Goal: Information Seeking & Learning: Learn about a topic

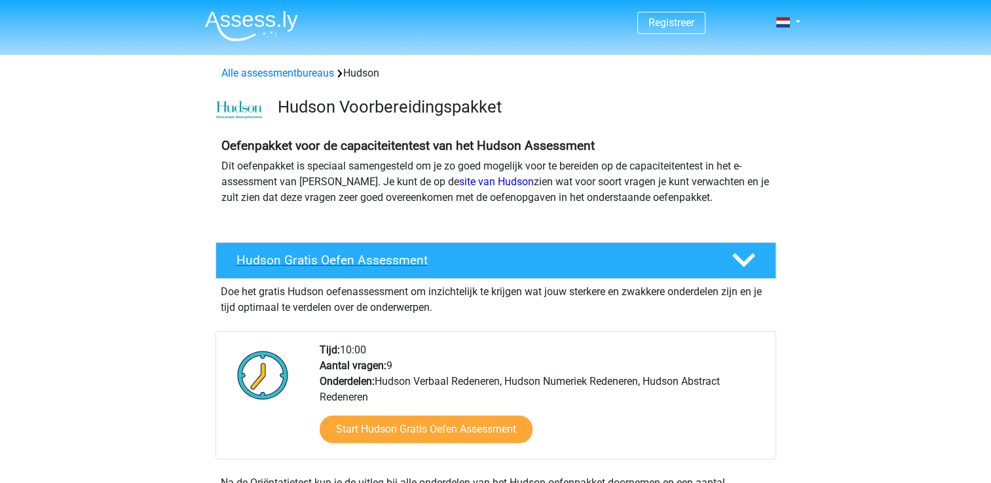
click at [364, 258] on h4 "Hudson Gratis Oefen Assessment" at bounding box center [473, 260] width 474 height 15
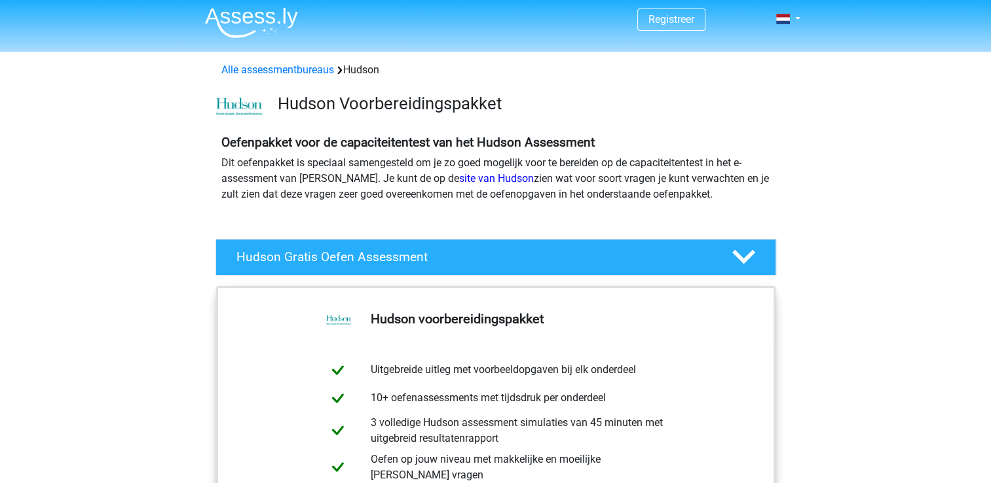
scroll to position [196, 0]
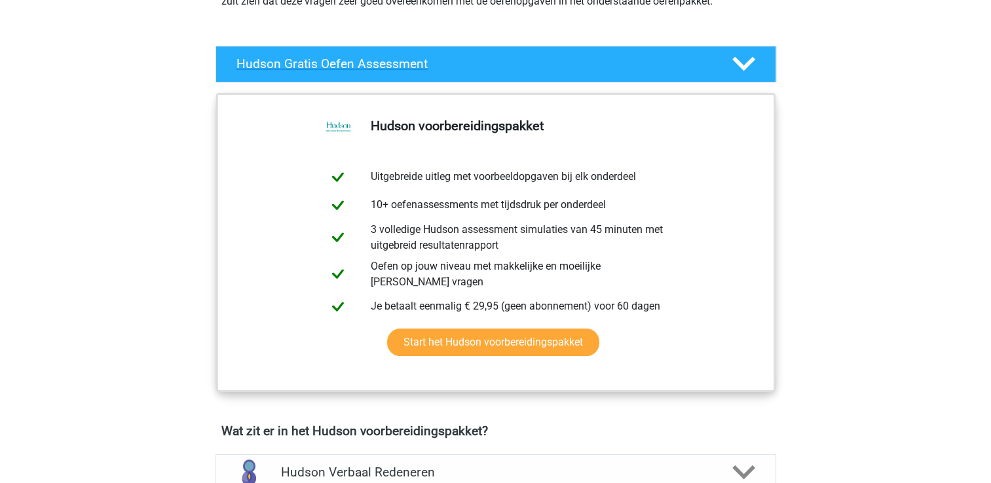
click at [741, 64] on icon at bounding box center [743, 63] width 23 height 23
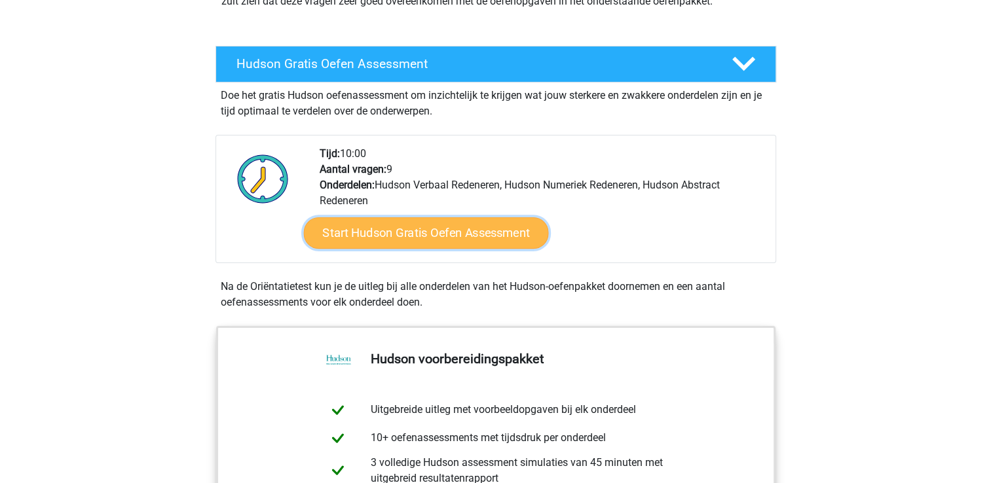
click at [397, 228] on link "Start Hudson Gratis Oefen Assessment" at bounding box center [425, 232] width 245 height 31
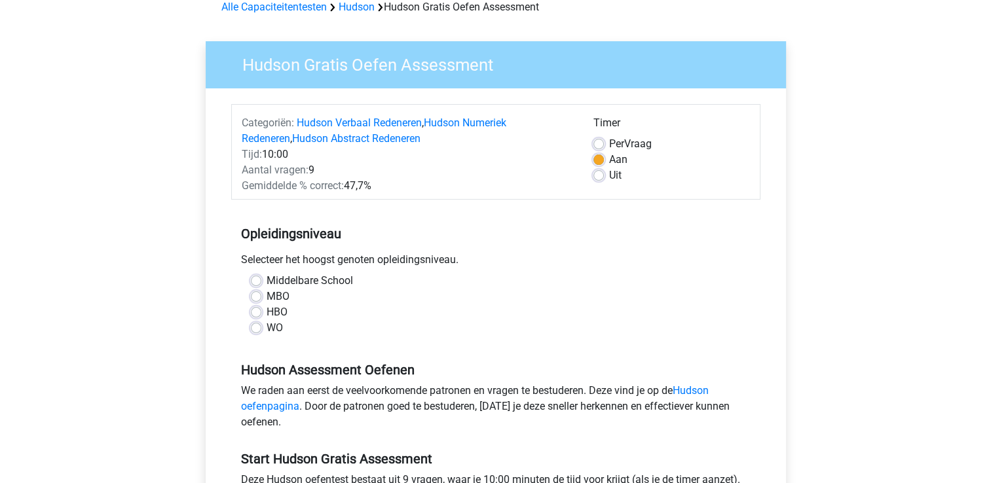
scroll to position [131, 0]
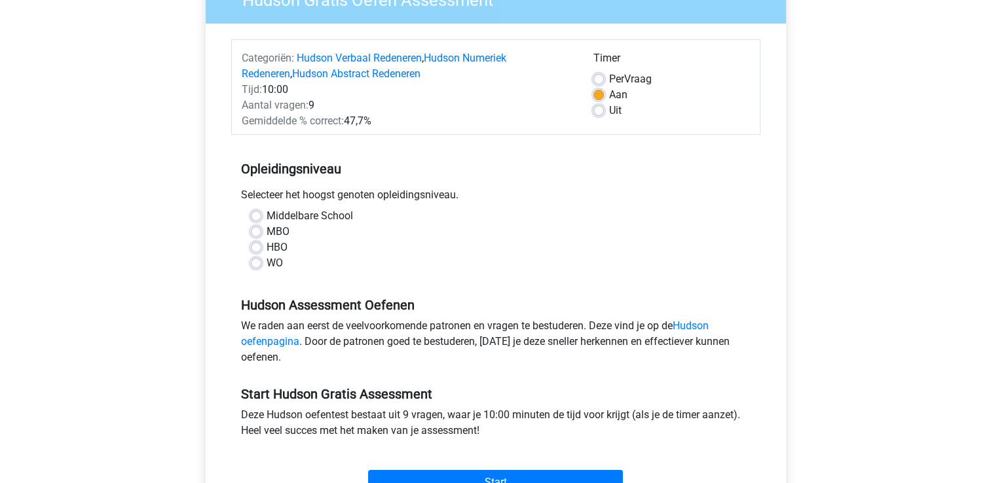
click at [267, 250] on label "HBO" at bounding box center [277, 248] width 21 height 16
click at [252, 250] on input "HBO" at bounding box center [256, 246] width 10 height 13
radio input "true"
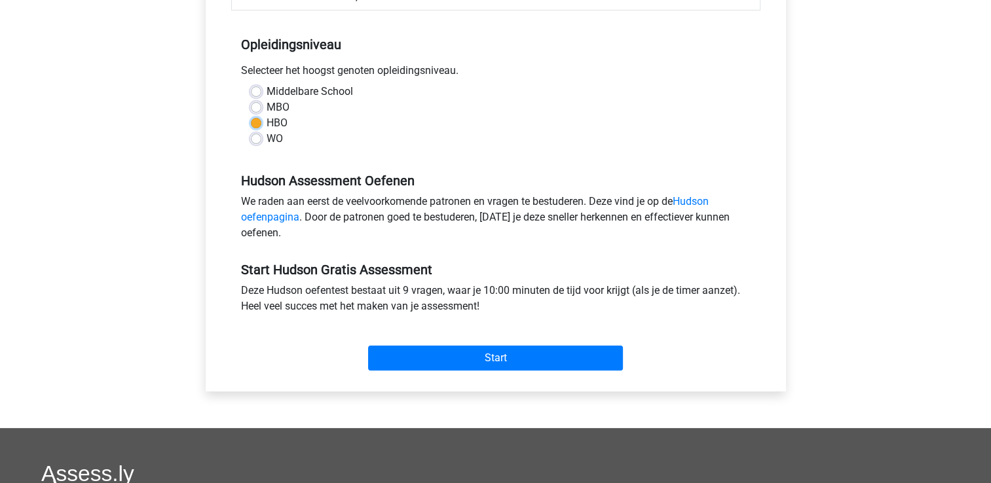
scroll to position [262, 0]
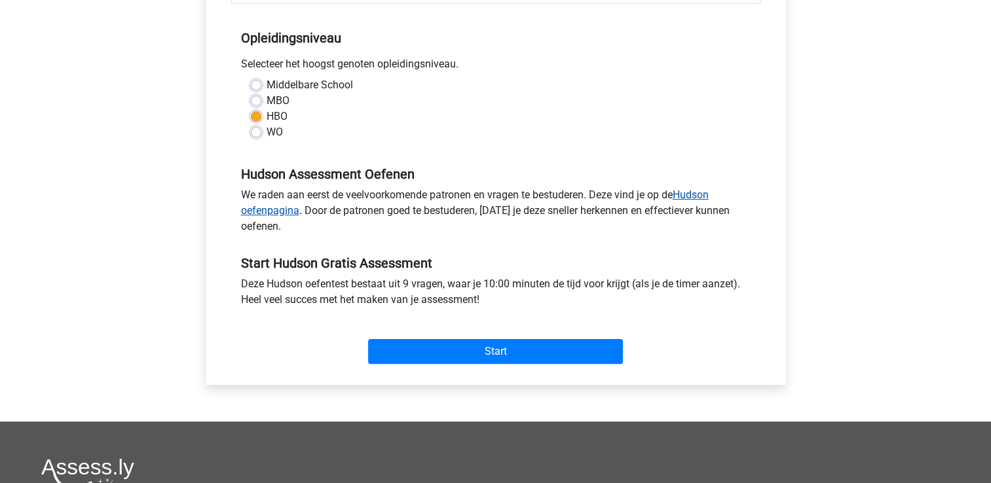
click at [696, 192] on link "Hudson oefenpagina" at bounding box center [475, 203] width 468 height 28
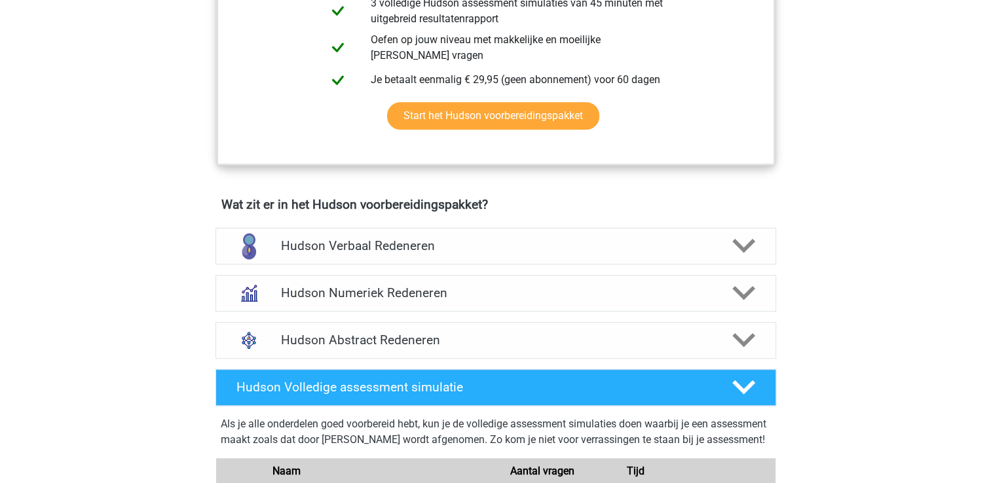
scroll to position [655, 0]
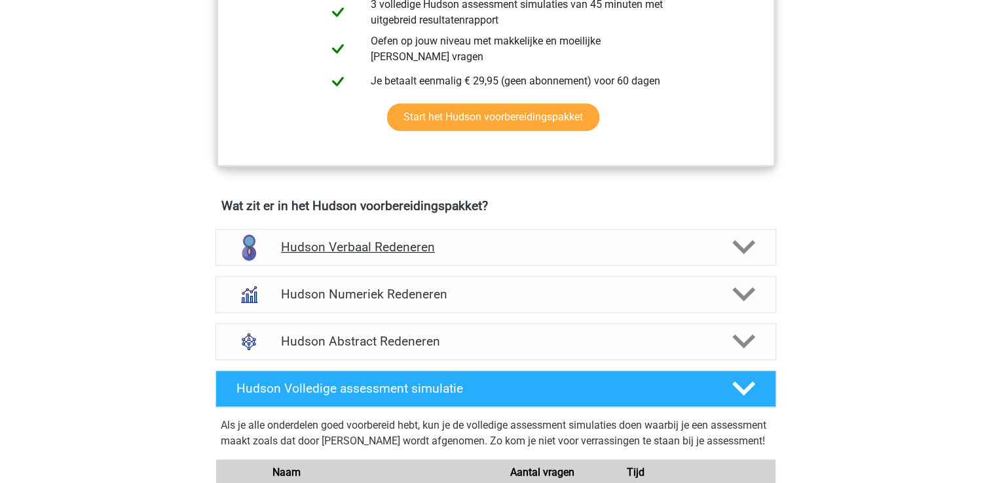
click at [746, 248] on polygon at bounding box center [743, 247] width 23 height 14
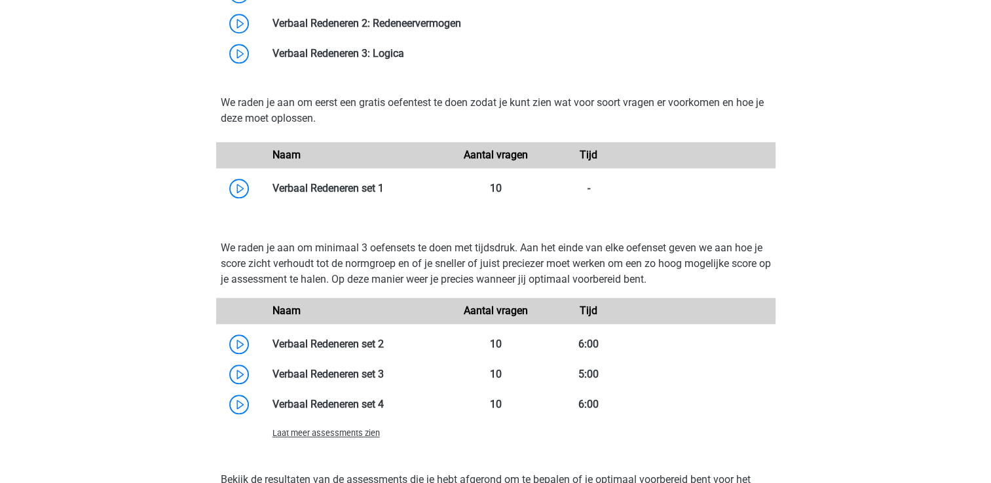
scroll to position [1310, 0]
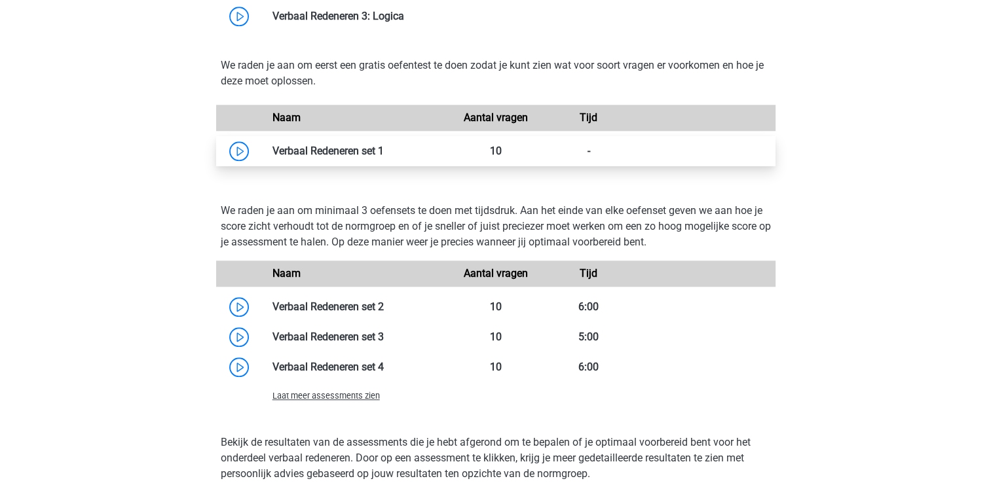
click at [384, 149] on link at bounding box center [384, 151] width 0 height 12
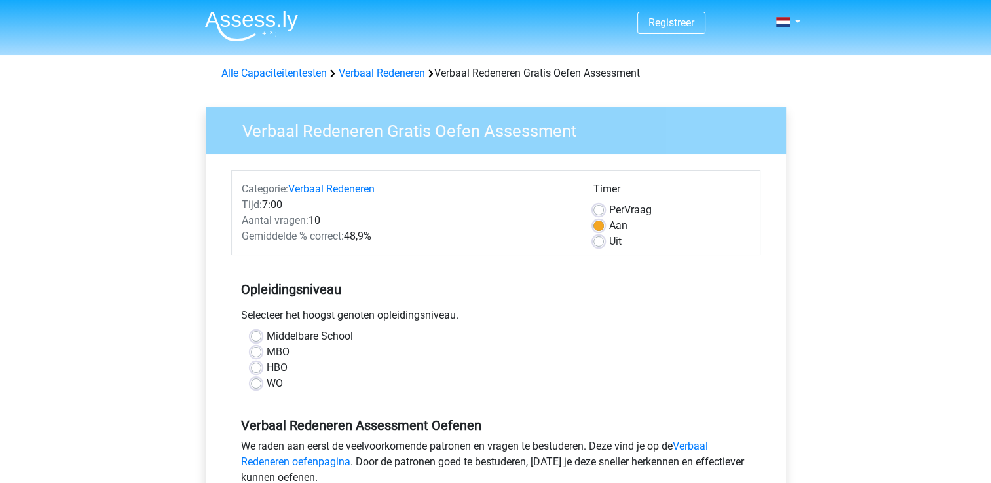
scroll to position [65, 0]
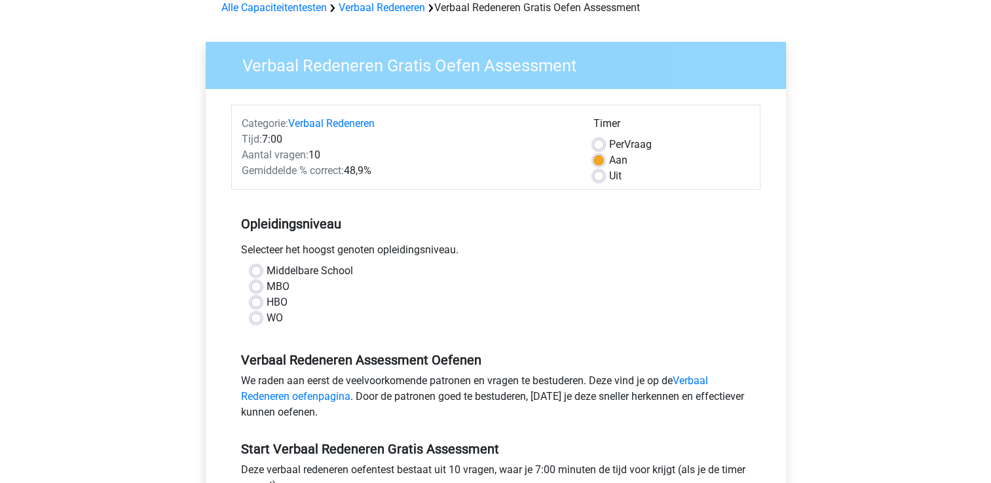
click at [267, 297] on label "HBO" at bounding box center [277, 303] width 21 height 16
click at [252, 297] on input "HBO" at bounding box center [256, 301] width 10 height 13
radio input "true"
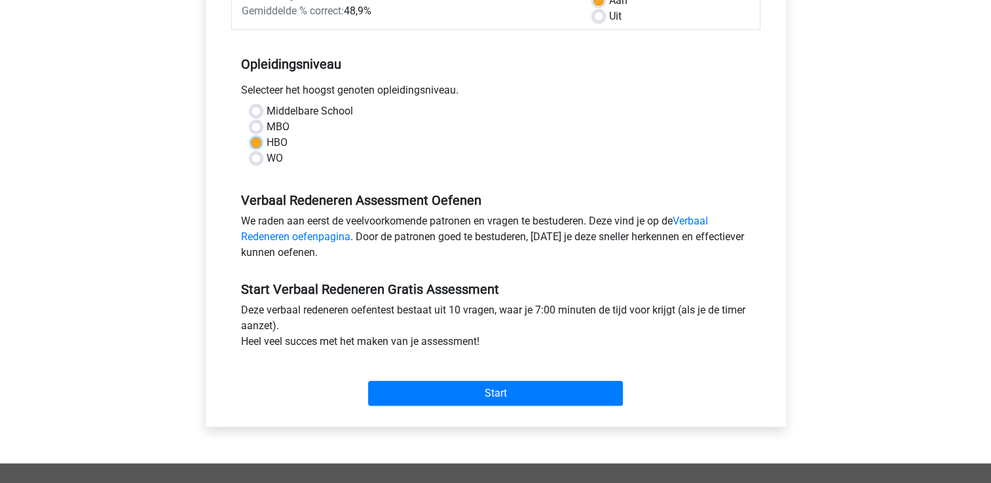
scroll to position [327, 0]
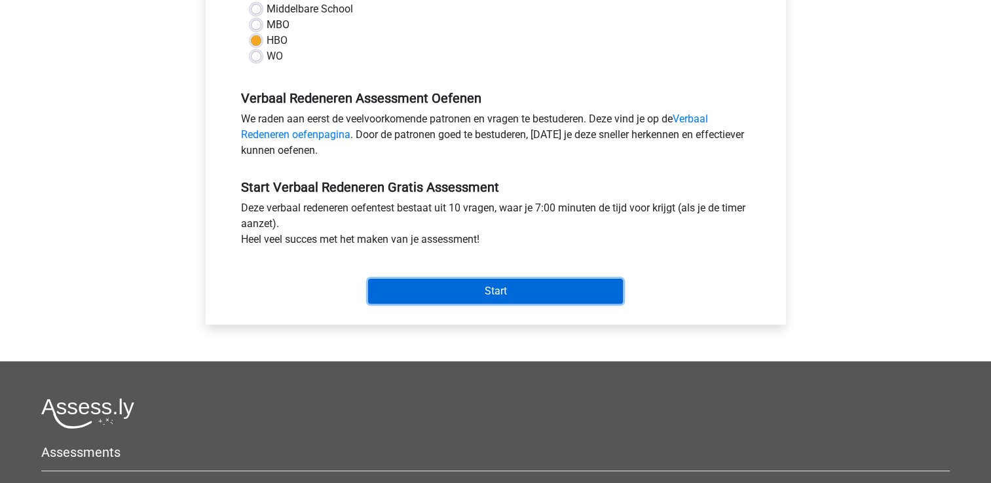
click at [455, 295] on input "Start" at bounding box center [495, 291] width 255 height 25
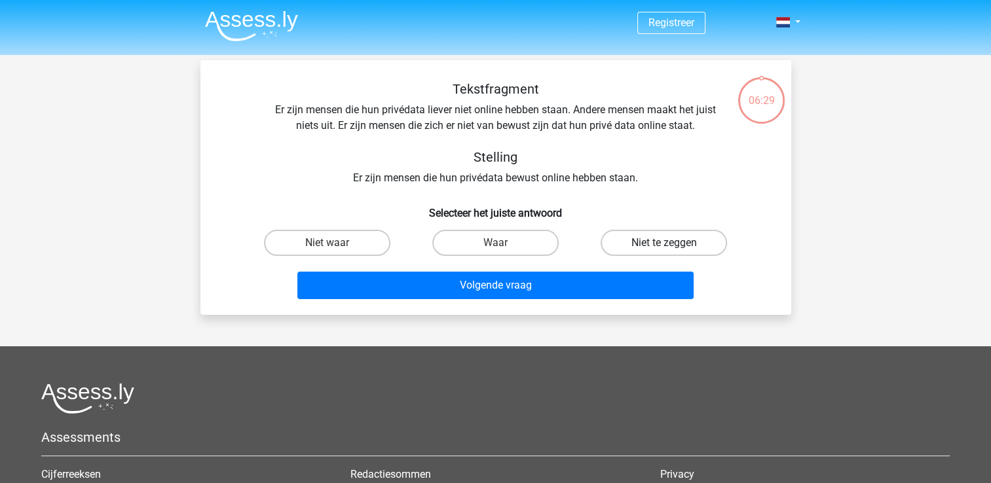
click at [619, 242] on label "Niet te zeggen" at bounding box center [664, 243] width 126 height 26
click at [664, 243] on input "Niet te zeggen" at bounding box center [668, 247] width 9 height 9
radio input "true"
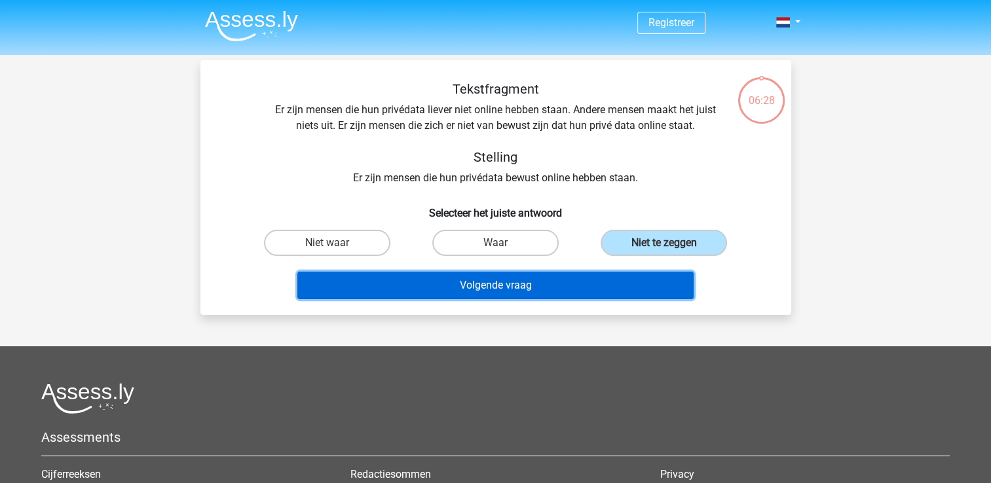
click at [557, 288] on button "Volgende vraag" at bounding box center [495, 286] width 396 height 28
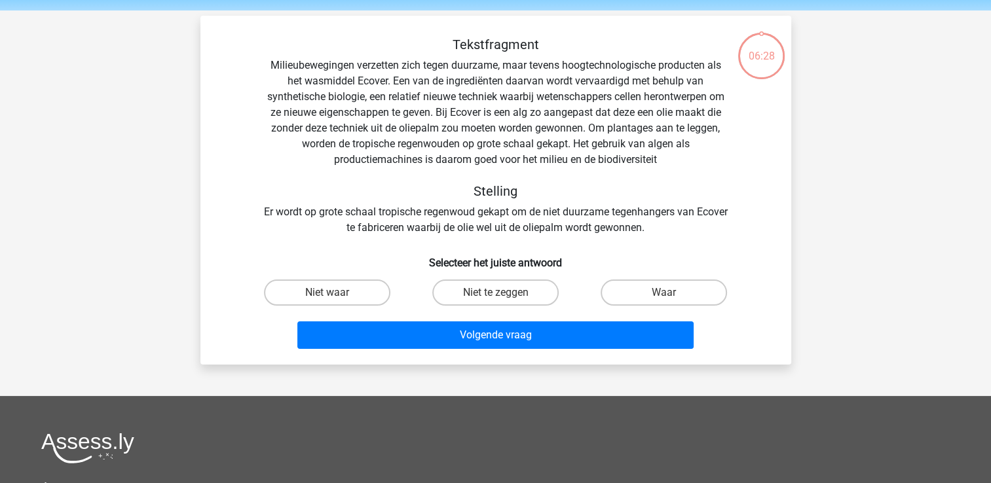
scroll to position [60, 0]
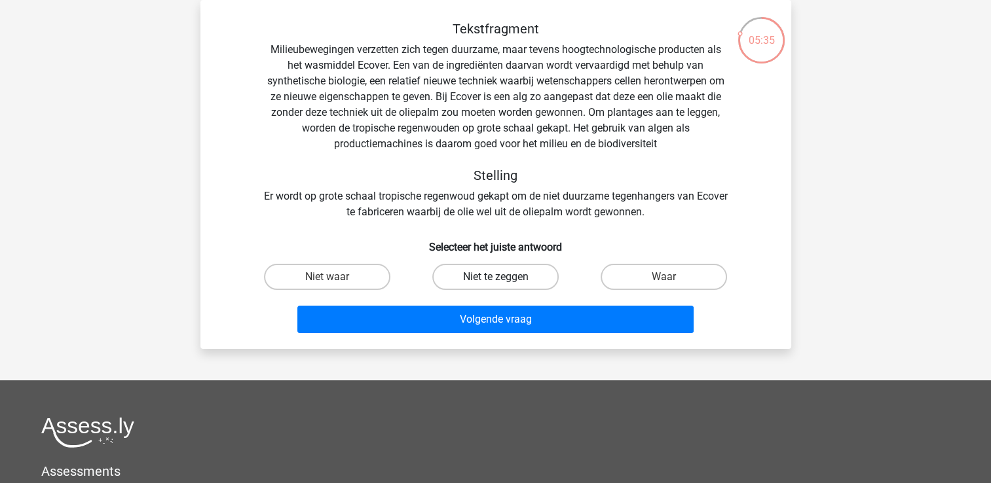
click at [462, 284] on label "Niet te zeggen" at bounding box center [495, 277] width 126 height 26
click at [495, 284] on input "Niet te zeggen" at bounding box center [499, 281] width 9 height 9
radio input "true"
click at [633, 277] on label "Waar" at bounding box center [664, 277] width 126 height 26
click at [664, 277] on input "Waar" at bounding box center [668, 281] width 9 height 9
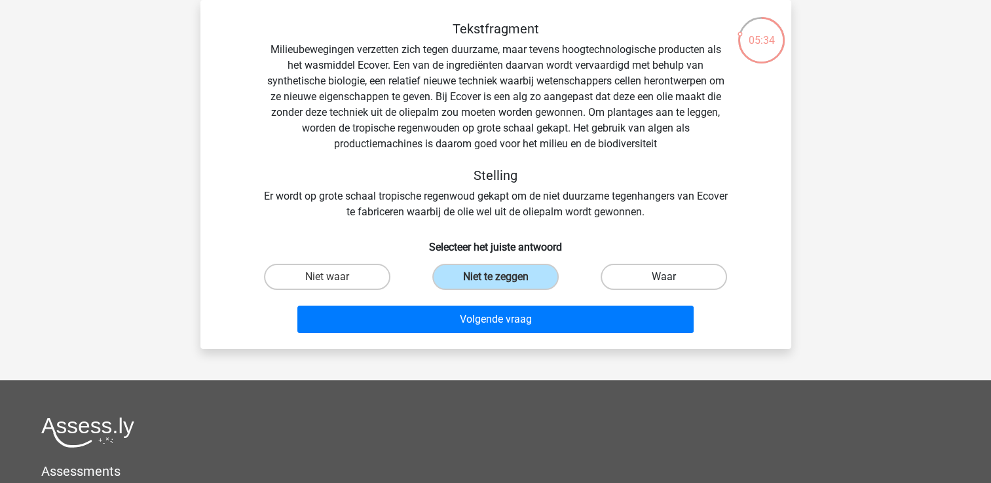
radio input "true"
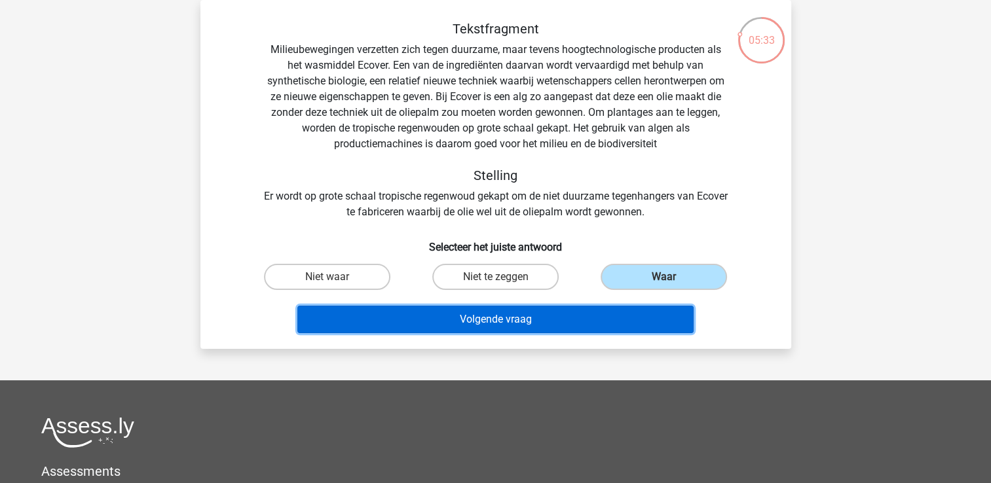
click at [582, 324] on button "Volgende vraag" at bounding box center [495, 320] width 396 height 28
